Goal: Obtain resource: Download file/media

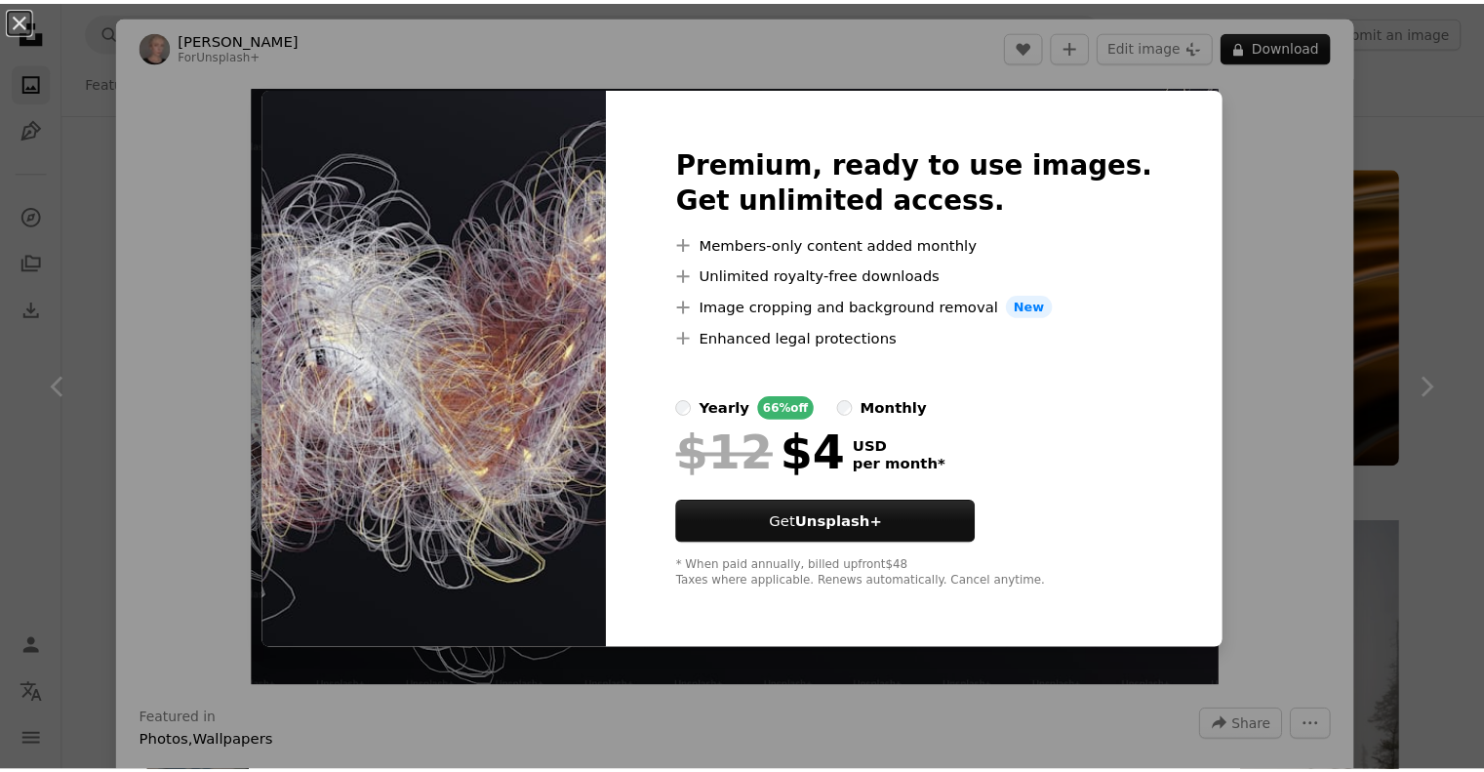
scroll to position [9676, 0]
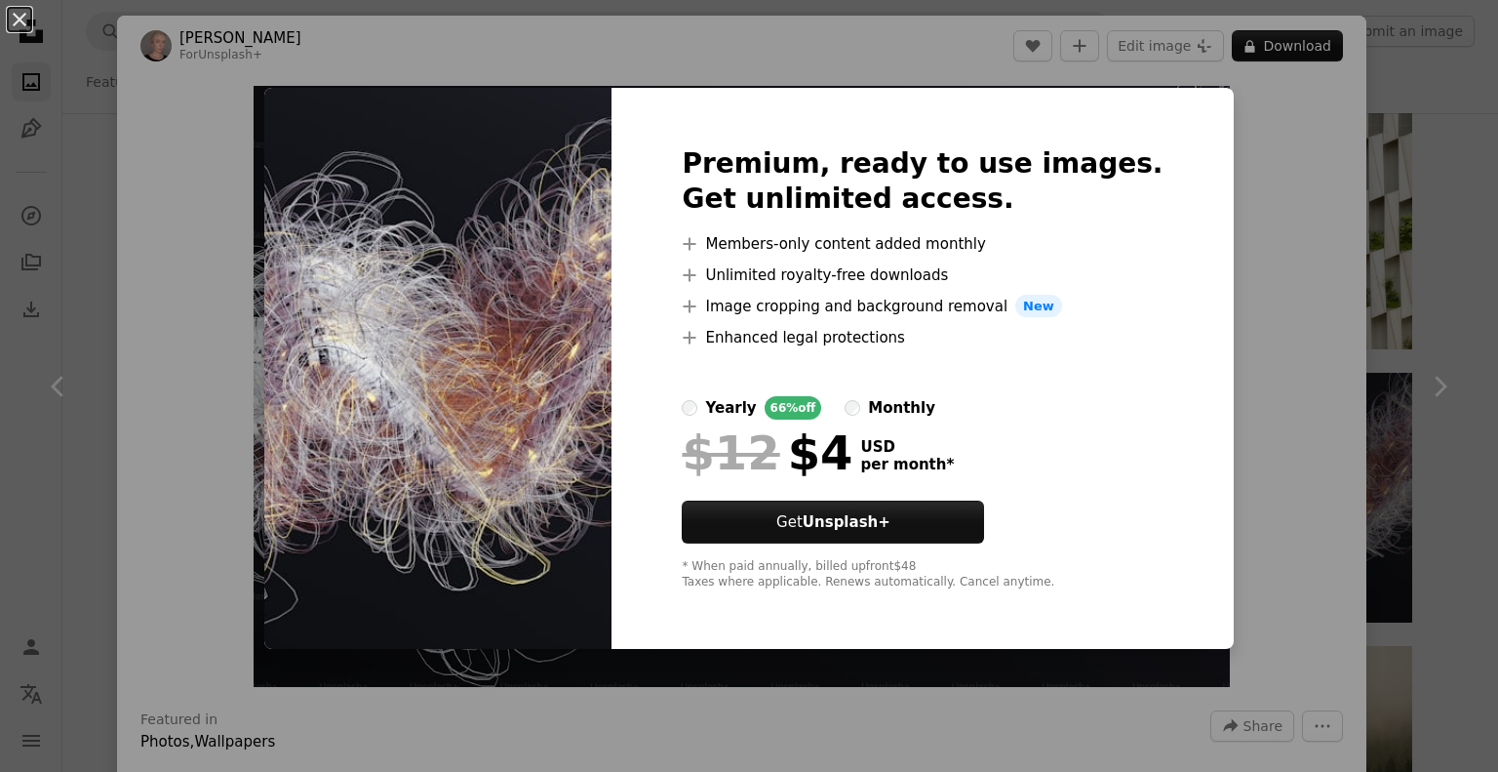
click at [1219, 169] on div "An X shape Premium, ready to use images. Get unlimited access. A plus sign Memb…" at bounding box center [749, 386] width 1498 height 772
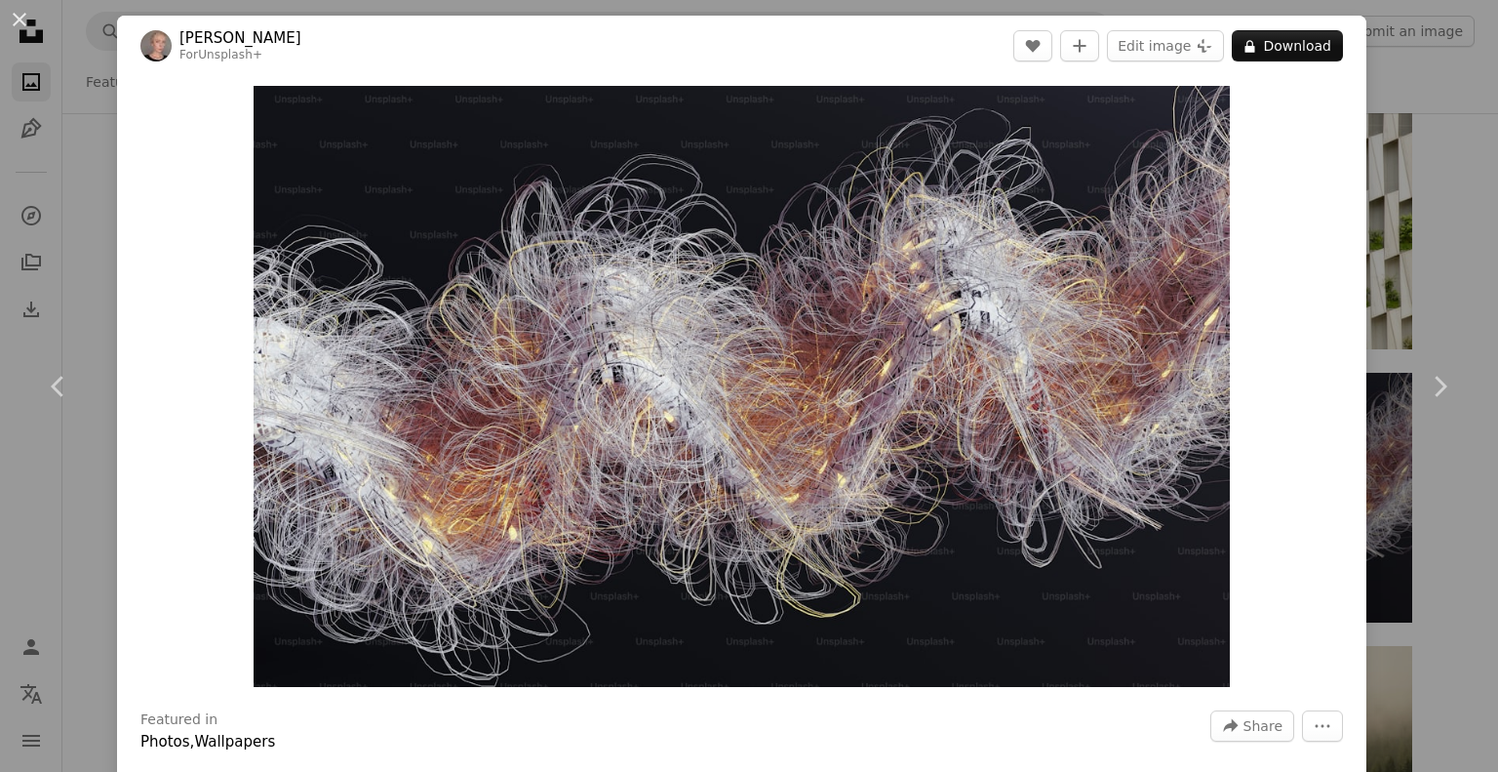
click at [1429, 218] on div "An X shape Chevron left Chevron right [PERSON_NAME] For Unsplash+ A heart A plu…" at bounding box center [749, 386] width 1498 height 772
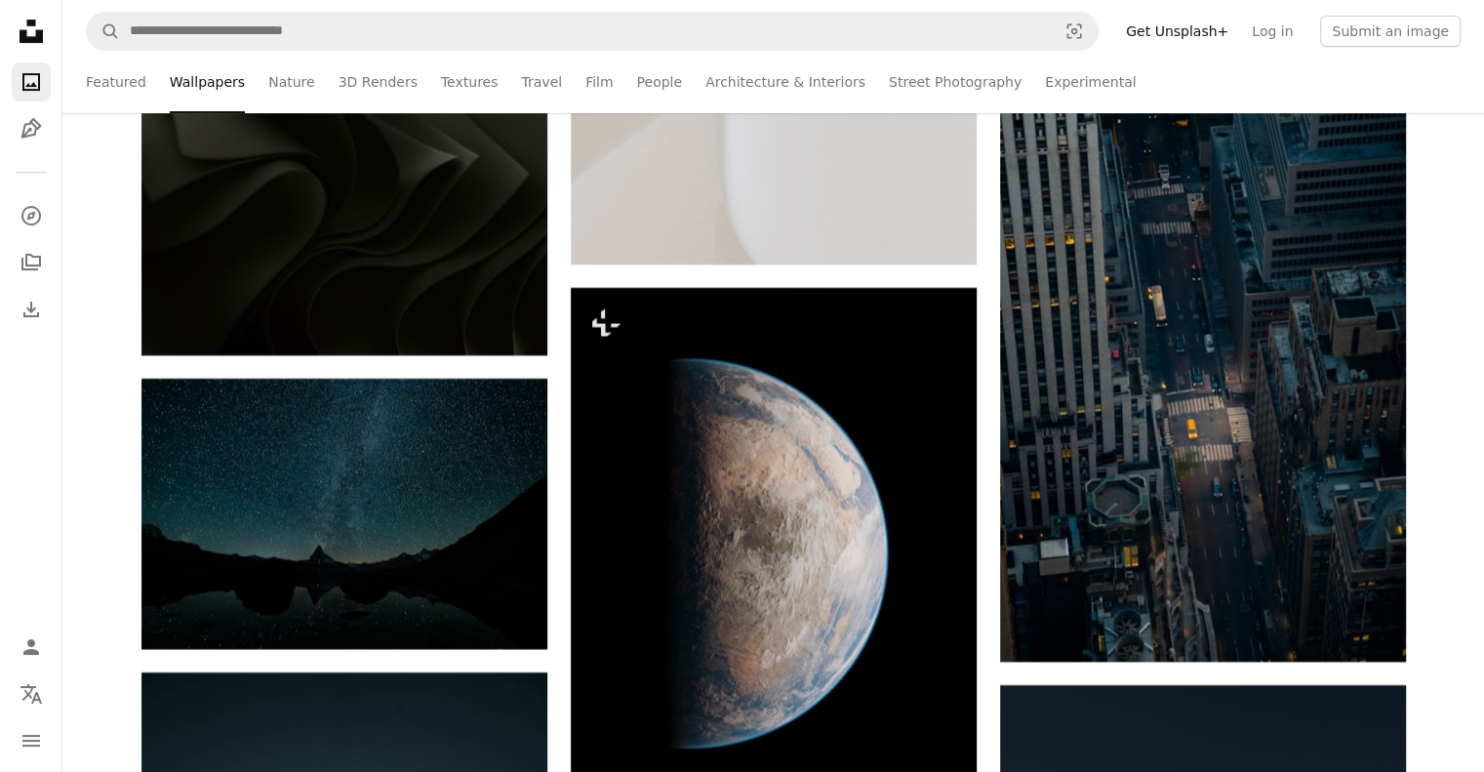
scroll to position [15520, 0]
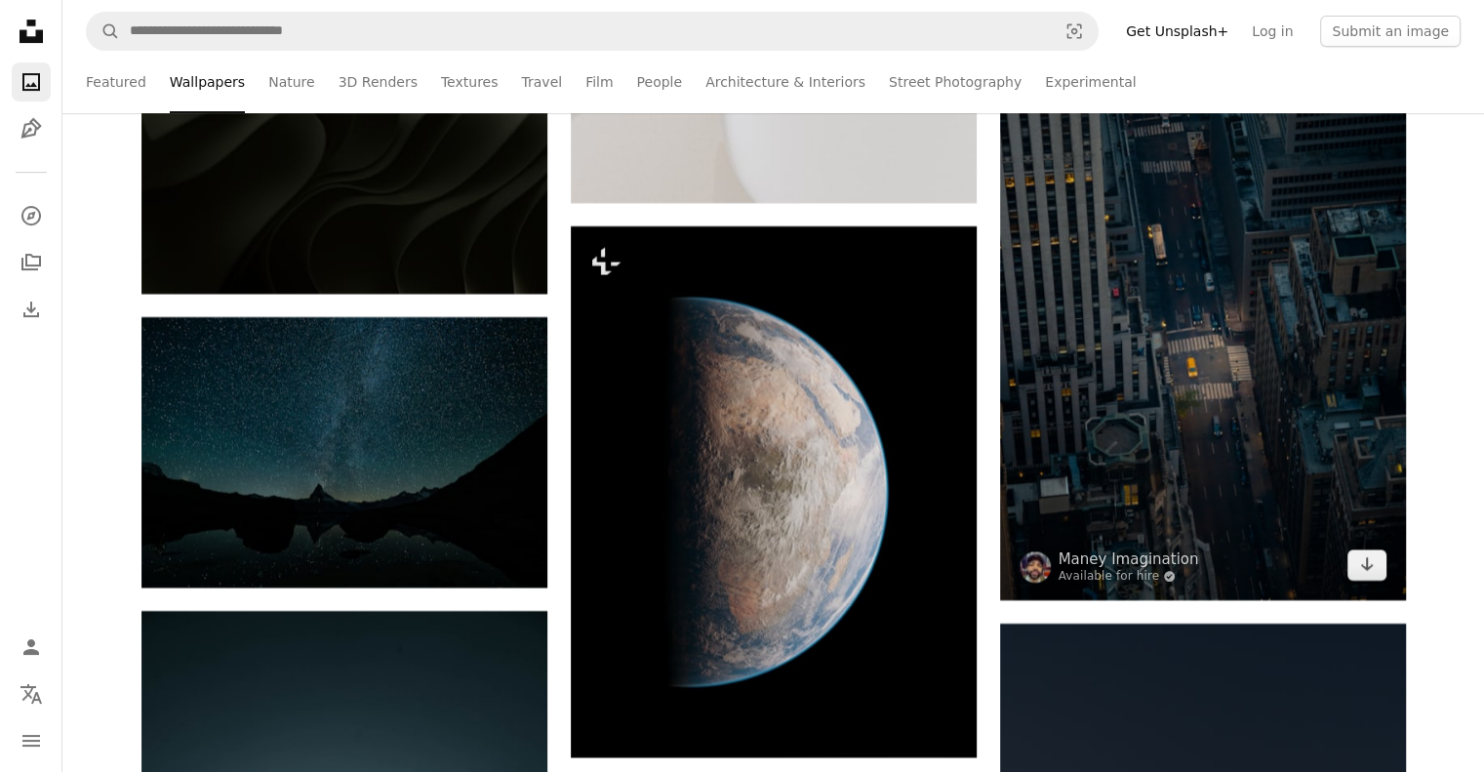
click at [1221, 324] on img at bounding box center [1203, 295] width 406 height 609
